Goal: Information Seeking & Learning: Learn about a topic

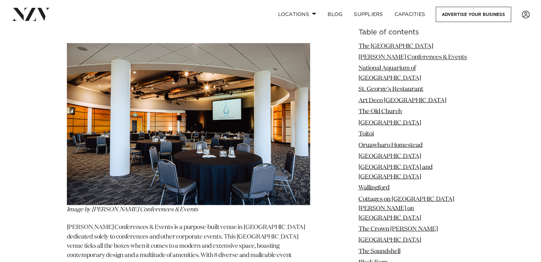
scroll to position [1244, 0]
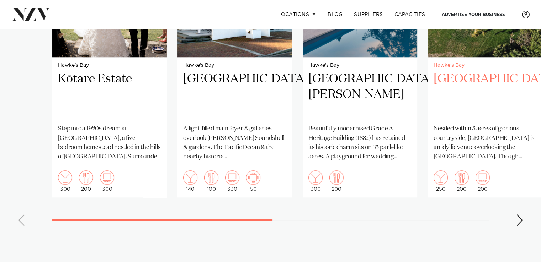
scroll to position [675, 0]
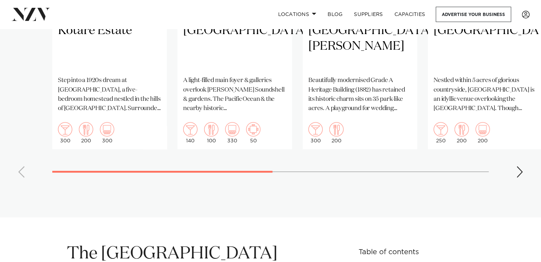
click at [519, 166] on div "Next slide" at bounding box center [519, 171] width 7 height 11
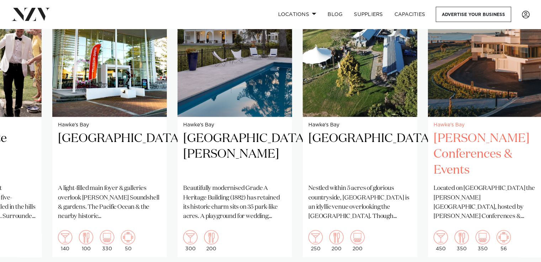
scroll to position [604, 0]
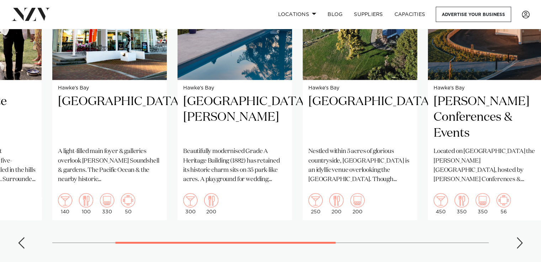
click at [520, 237] on div "Next slide" at bounding box center [519, 242] width 7 height 11
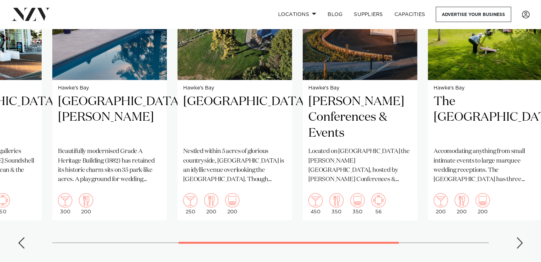
click at [520, 237] on div "Next slide" at bounding box center [519, 242] width 7 height 11
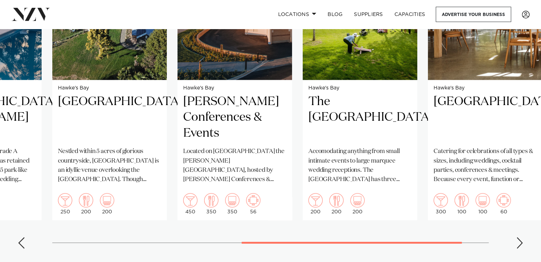
click at [520, 237] on div "Next slide" at bounding box center [519, 242] width 7 height 11
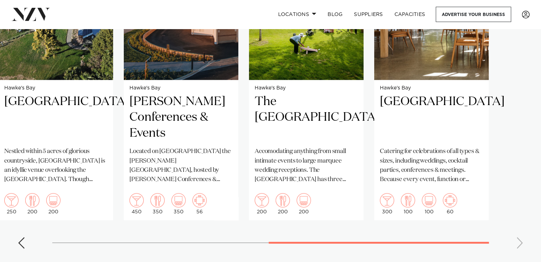
click at [520, 234] on swiper-container "Hawke's Bay Kōtare Estate Step into a 1920s dream at Kōtare Estate, a five-bedr…" at bounding box center [270, 90] width 541 height 328
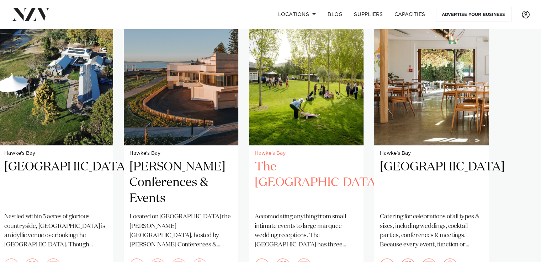
scroll to position [462, 0]
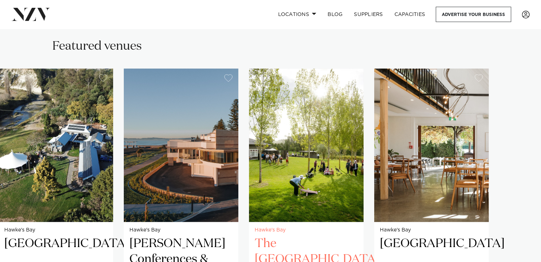
click at [346, 144] on img "6 / 7" at bounding box center [306, 146] width 114 height 154
